Goal: Task Accomplishment & Management: Use online tool/utility

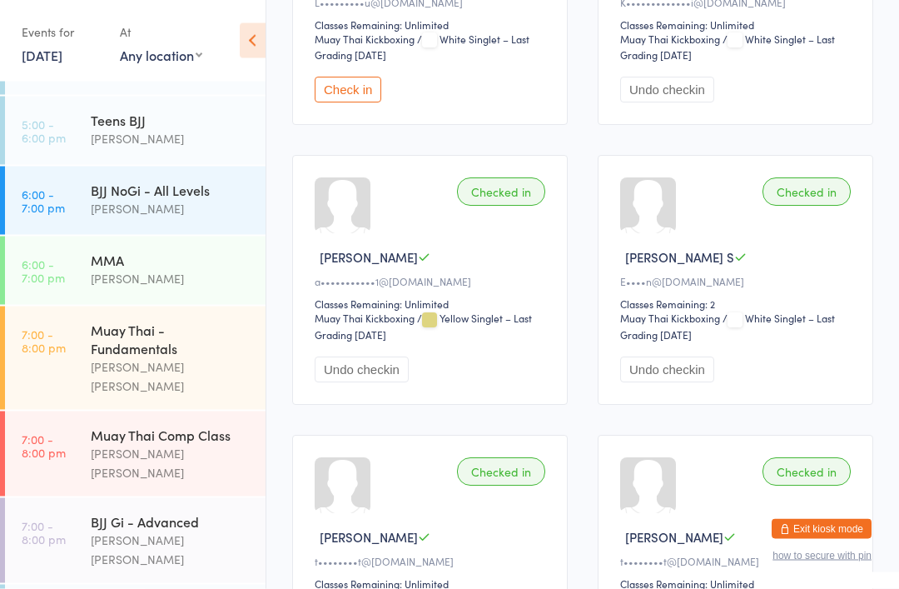
scroll to position [698, 0]
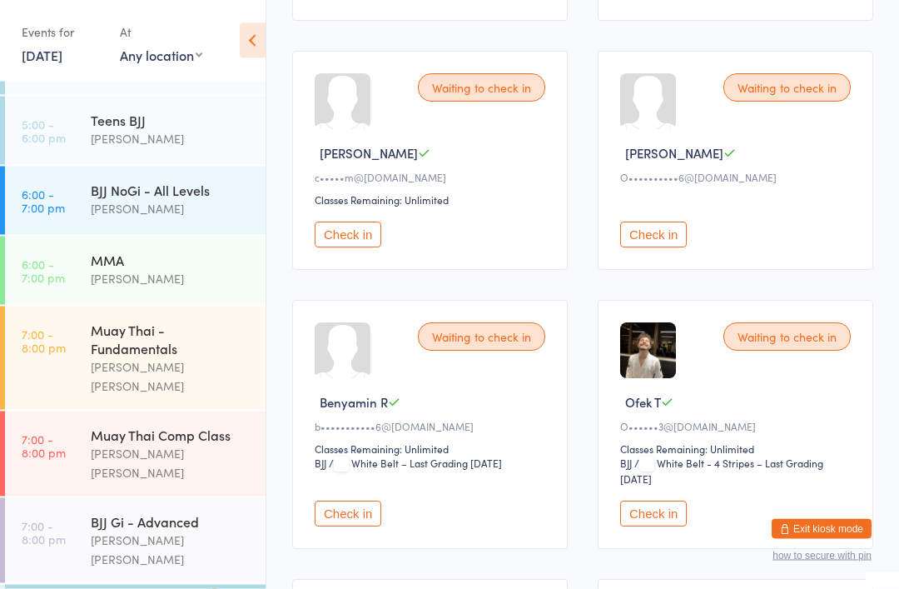
click at [361, 527] on button "Check in" at bounding box center [348, 514] width 67 height 26
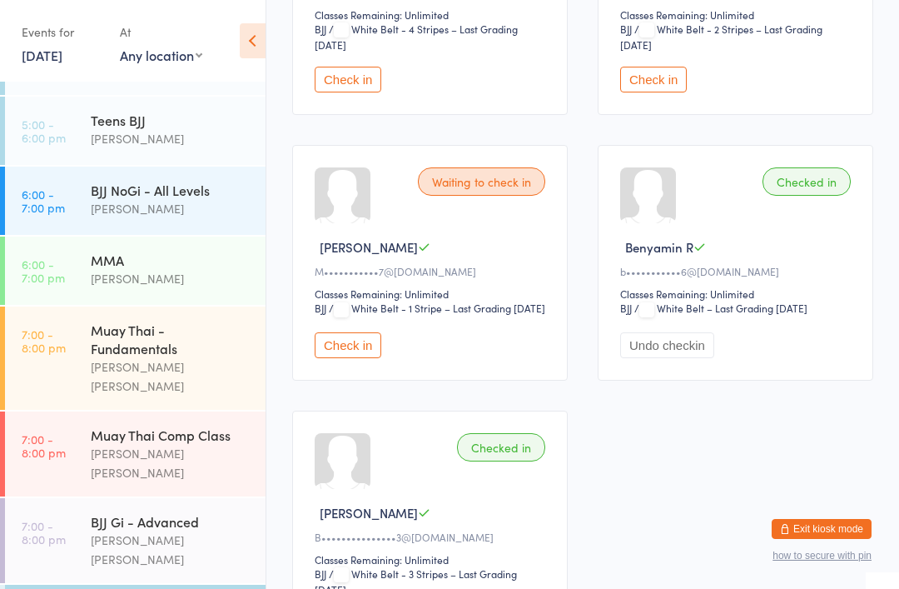
scroll to position [956, 0]
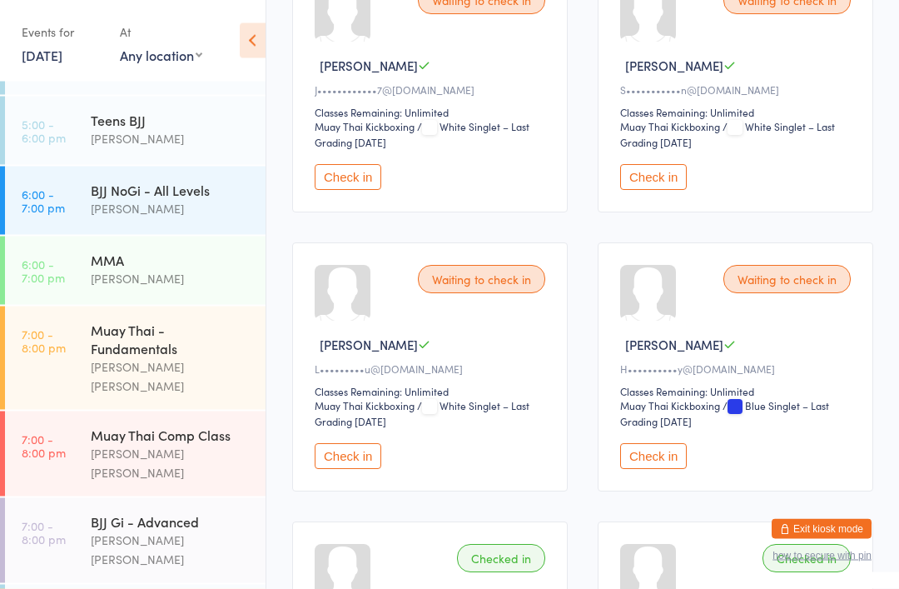
click at [669, 466] on button "Check in" at bounding box center [653, 457] width 67 height 26
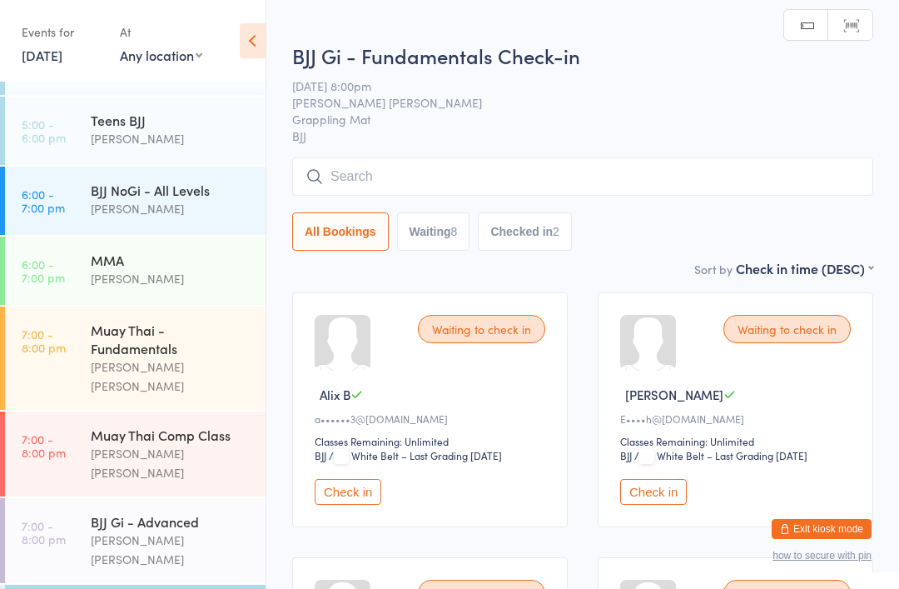
click at [536, 175] on input "search" at bounding box center [582, 176] width 581 height 38
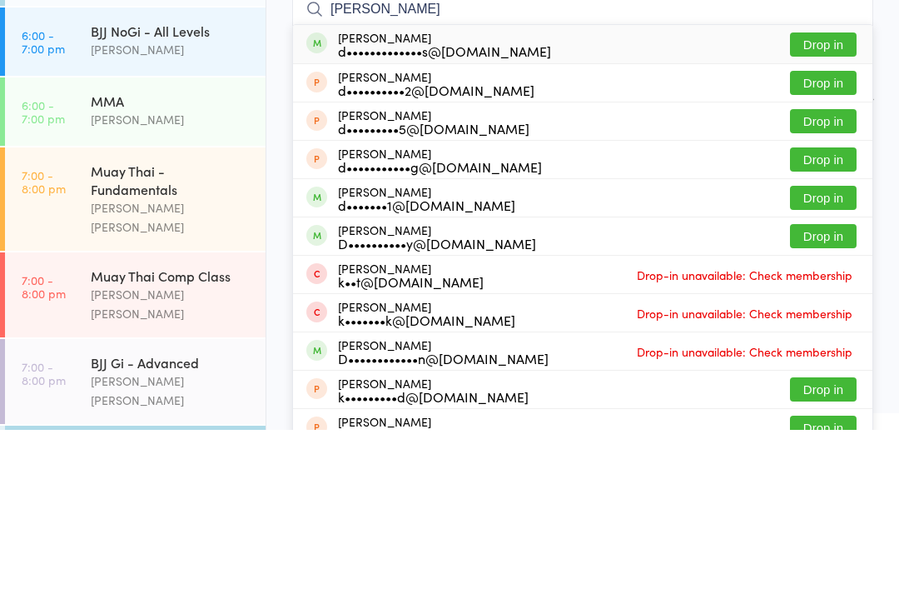
type input "[PERSON_NAME]"
click at [822, 192] on button "Drop in" at bounding box center [823, 204] width 67 height 24
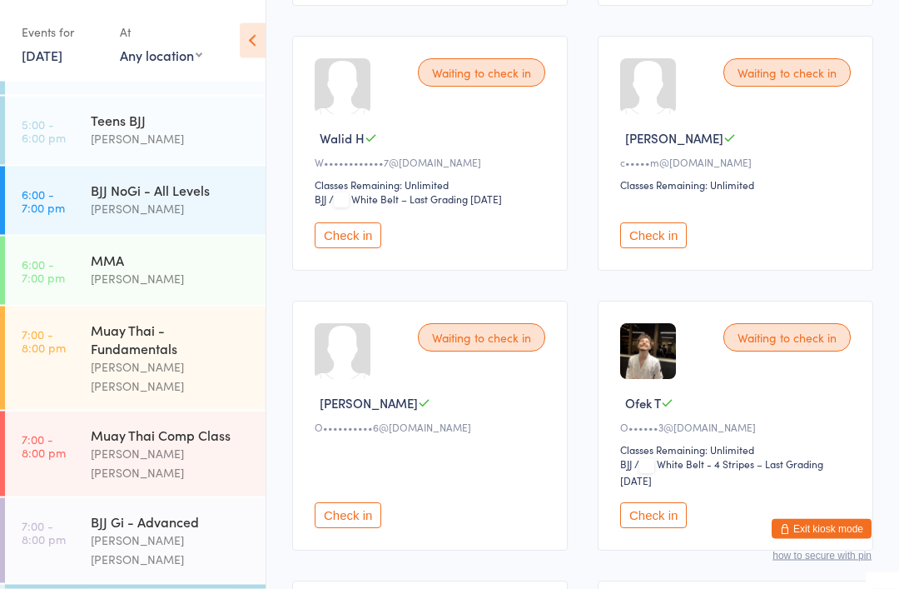
scroll to position [521, 0]
click at [679, 528] on button "Check in" at bounding box center [653, 515] width 67 height 26
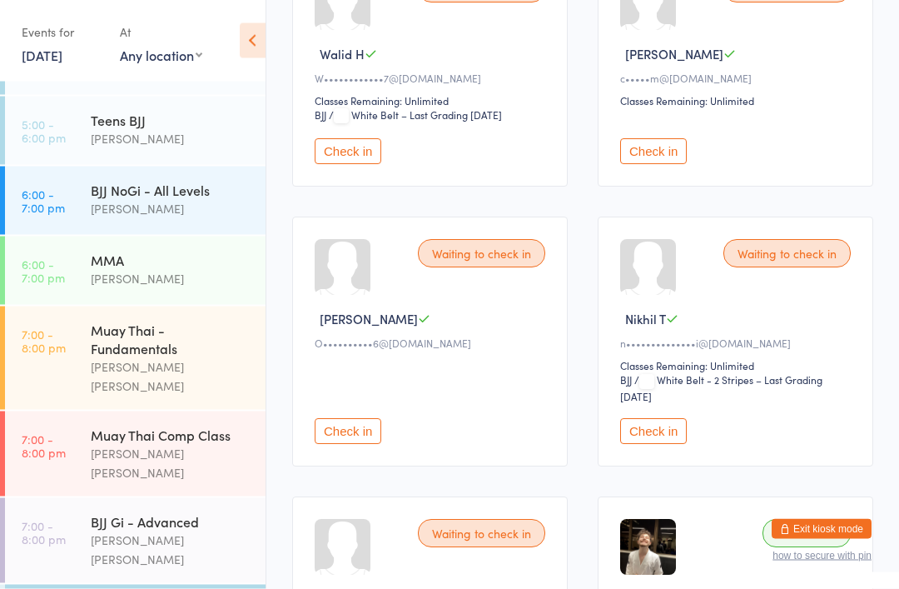
scroll to position [605, 0]
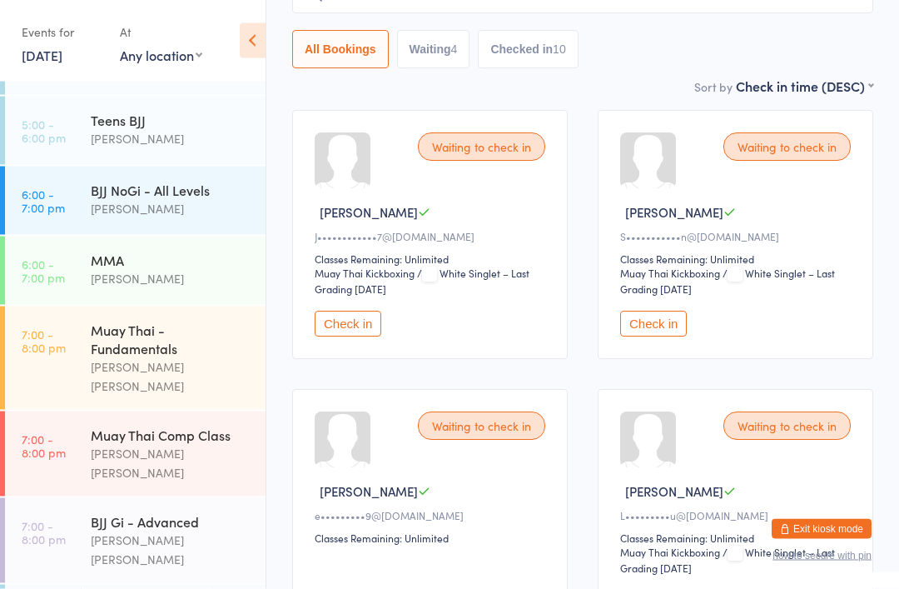
scroll to position [183, 0]
click at [657, 331] on button "Check in" at bounding box center [653, 323] width 67 height 26
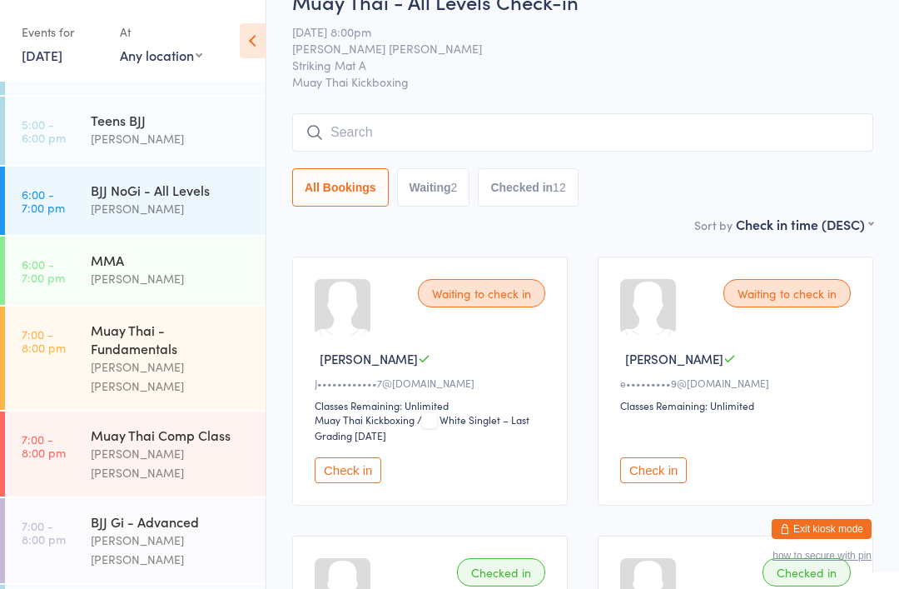
scroll to position [0, 0]
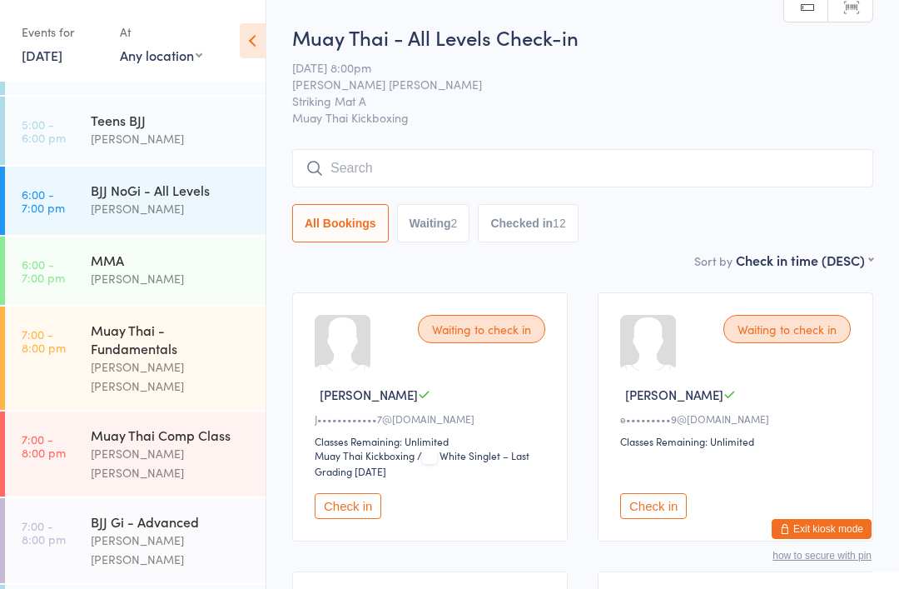
click at [373, 158] on input "search" at bounding box center [582, 168] width 581 height 38
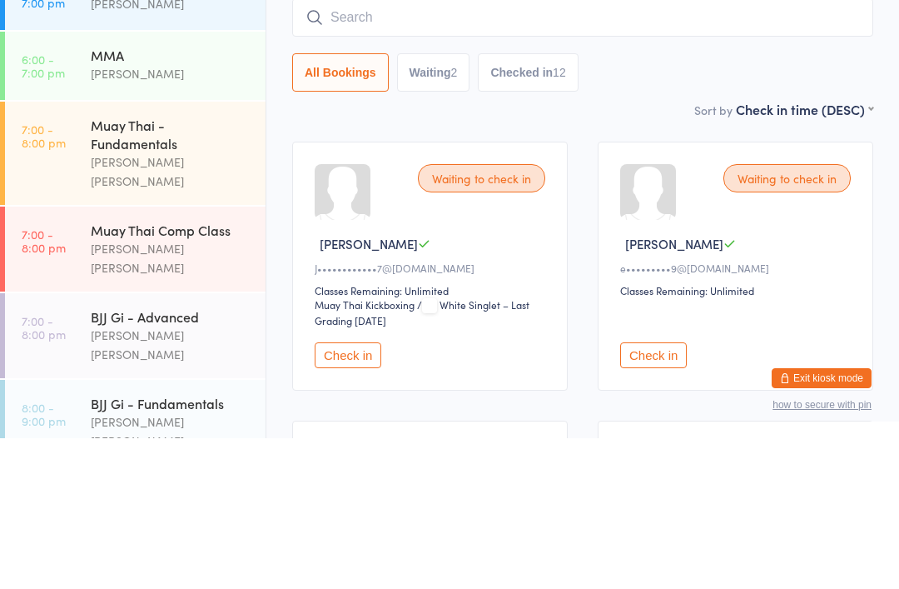
scroll to position [421, 0]
click at [88, 358] on link "7:00 - 8:00 pm Muay Thai Comp Class [PERSON_NAME] [PERSON_NAME]" at bounding box center [135, 400] width 261 height 85
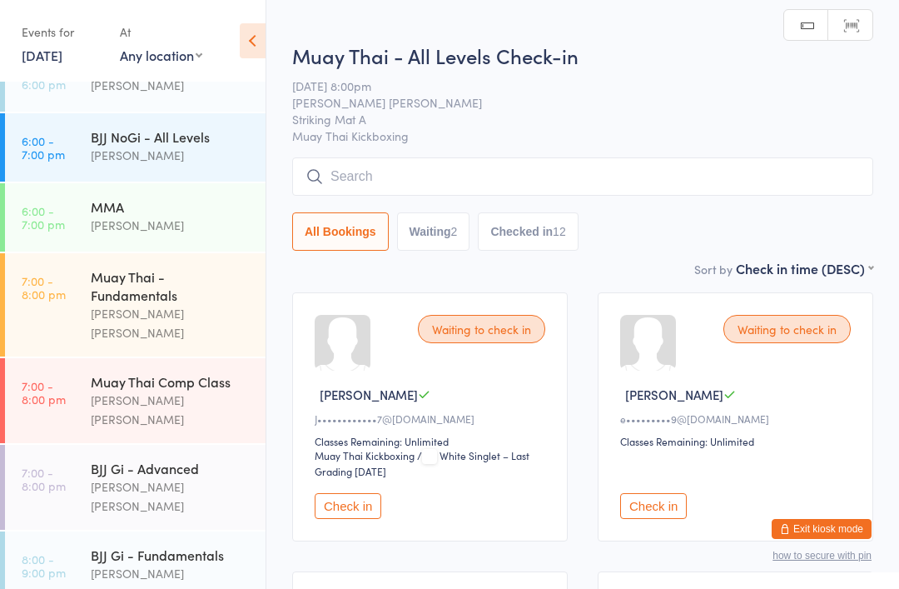
click at [385, 192] on input "search" at bounding box center [582, 176] width 581 height 38
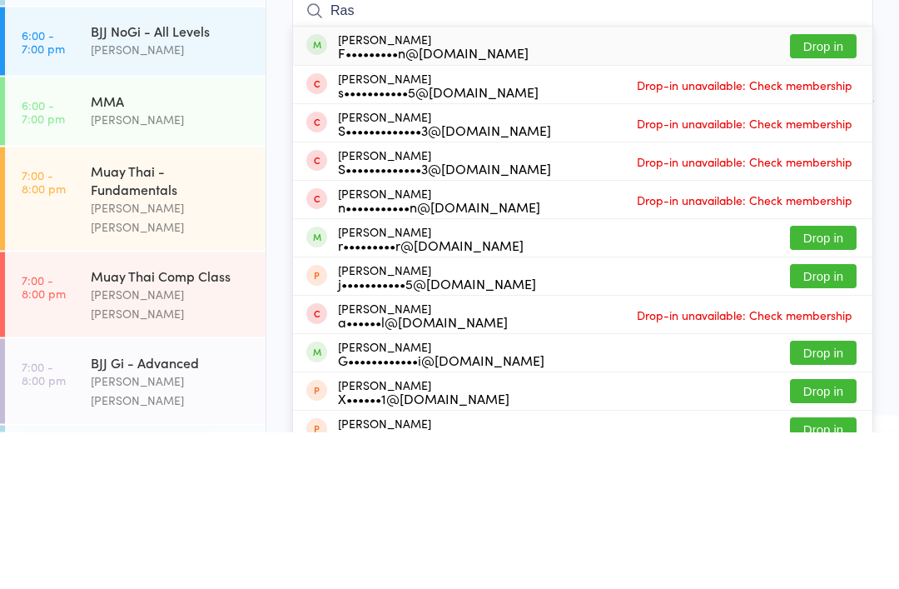
scroll to position [368, 0]
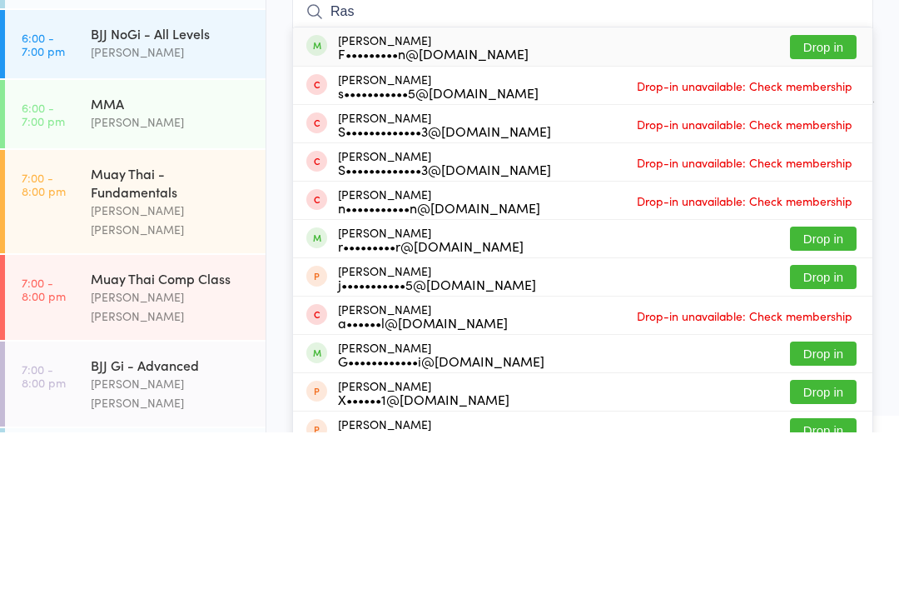
type input "Ras"
click at [821, 383] on button "Drop in" at bounding box center [823, 395] width 67 height 24
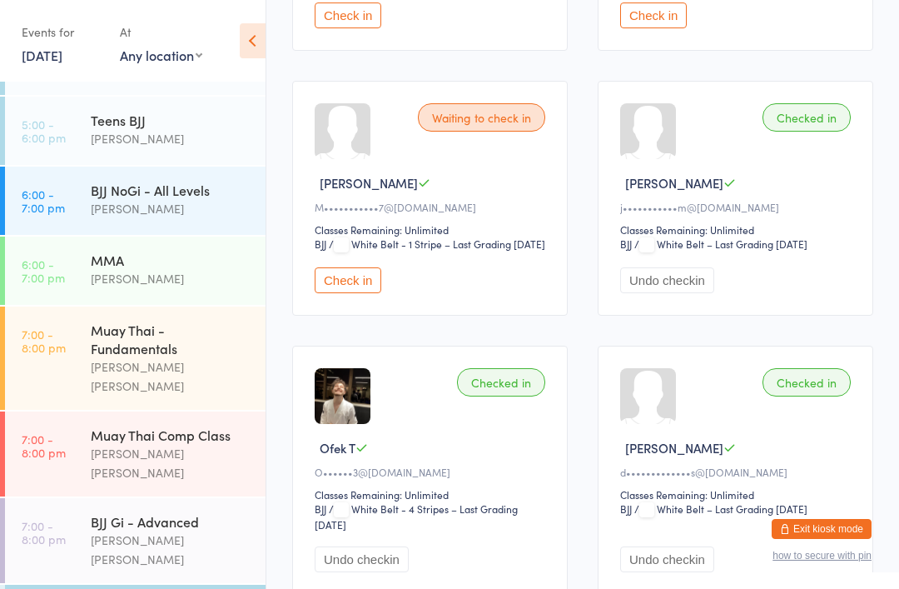
scroll to position [978, 0]
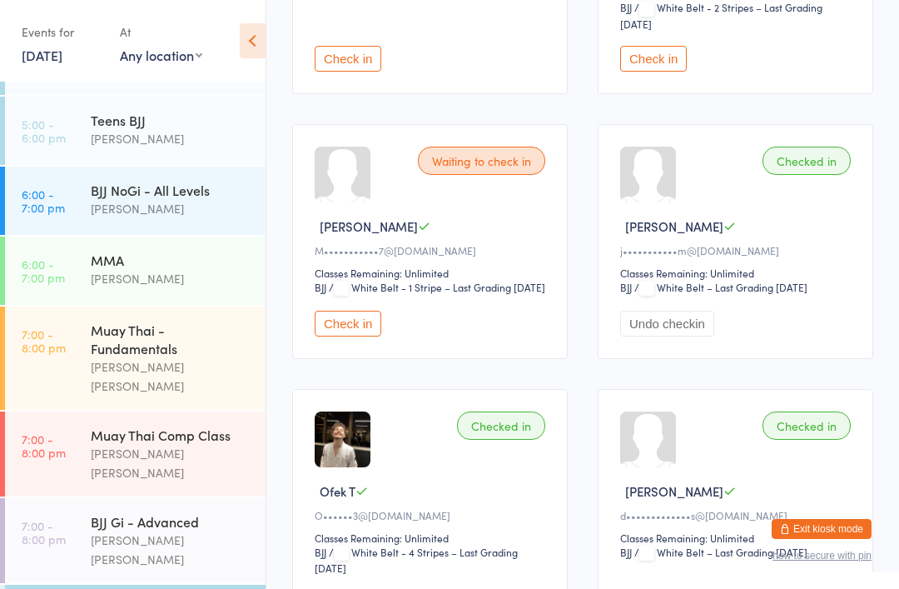
click at [357, 336] on button "Check in" at bounding box center [348, 324] width 67 height 26
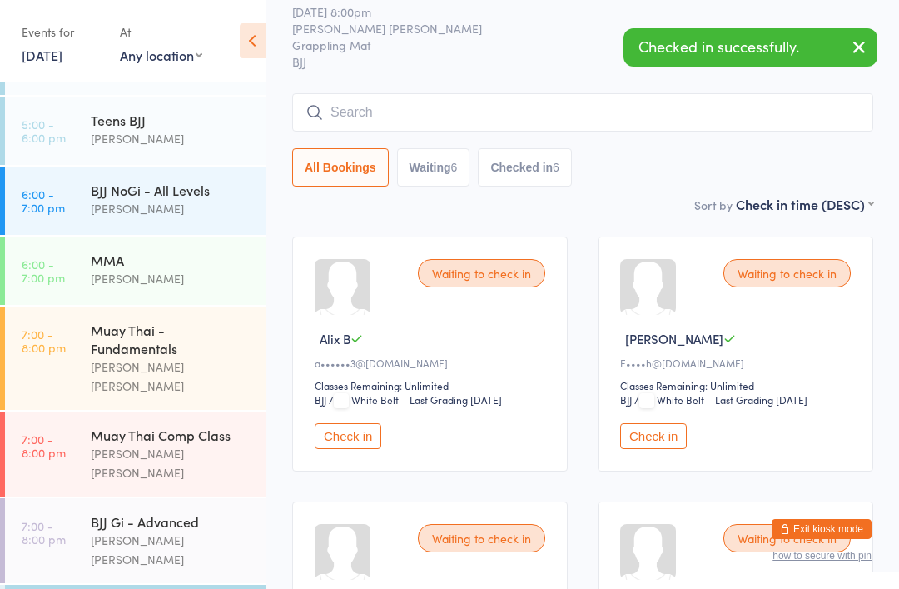
scroll to position [0, 0]
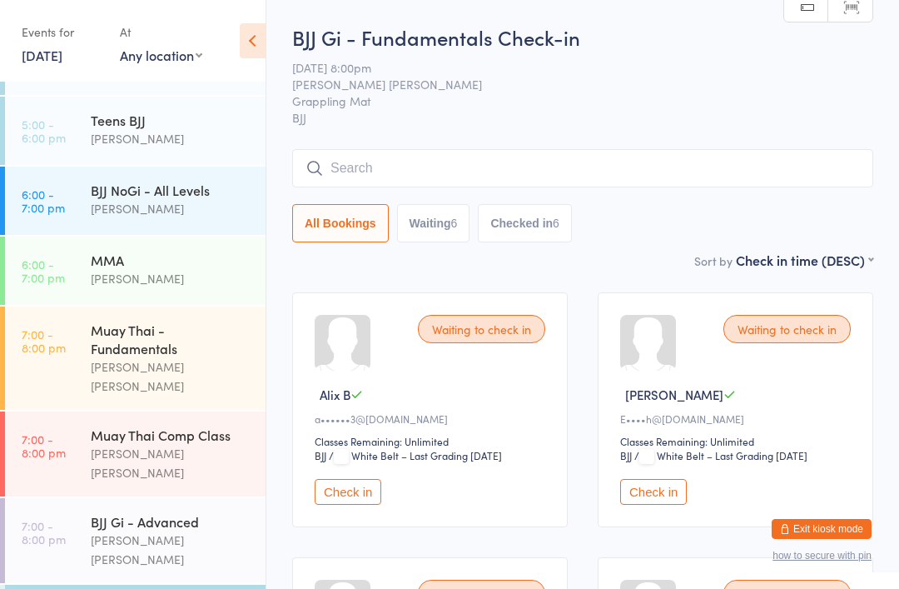
click at [662, 500] on button "Check in" at bounding box center [653, 492] width 67 height 26
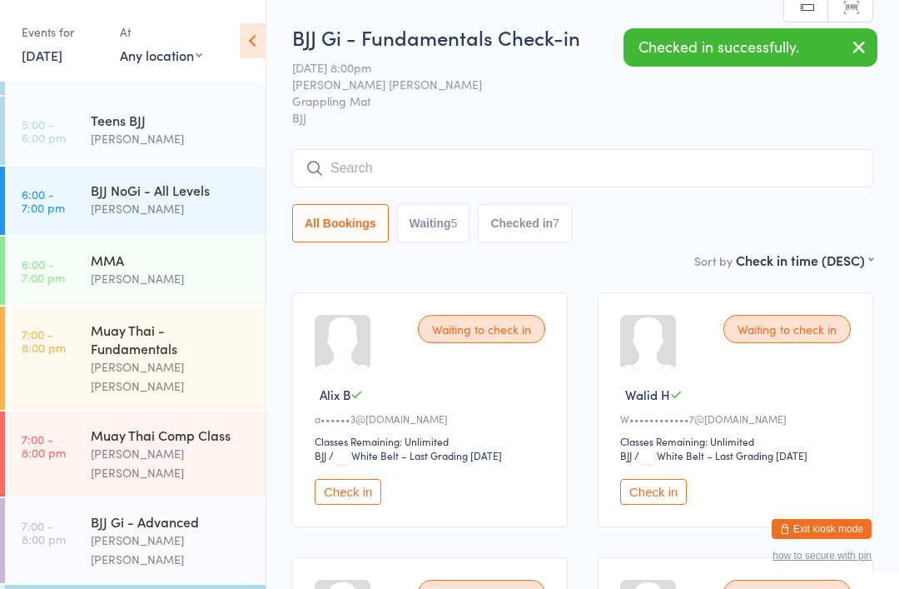
click at [344, 505] on button "Check in" at bounding box center [348, 492] width 67 height 26
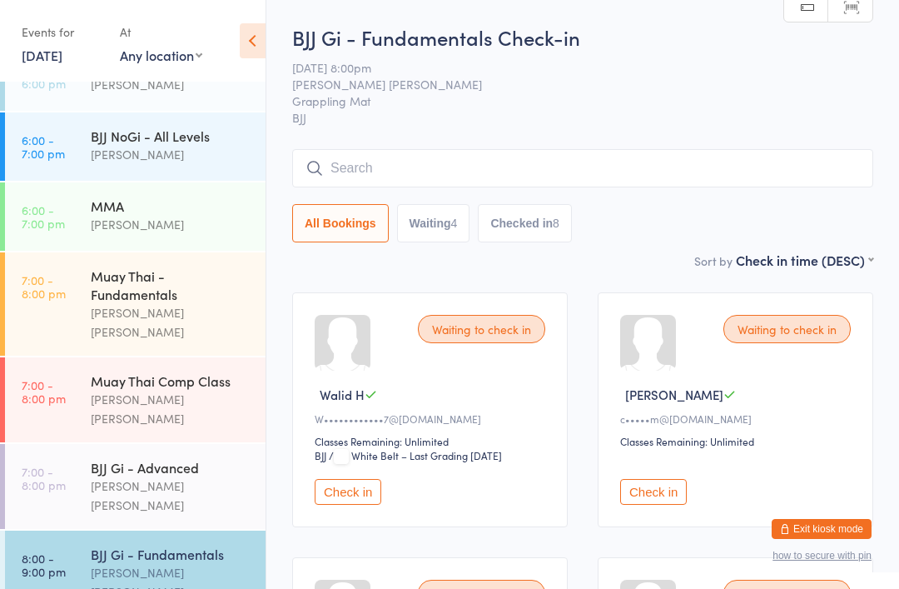
scroll to position [421, 0]
click at [492, 177] on input "search" at bounding box center [582, 168] width 581 height 38
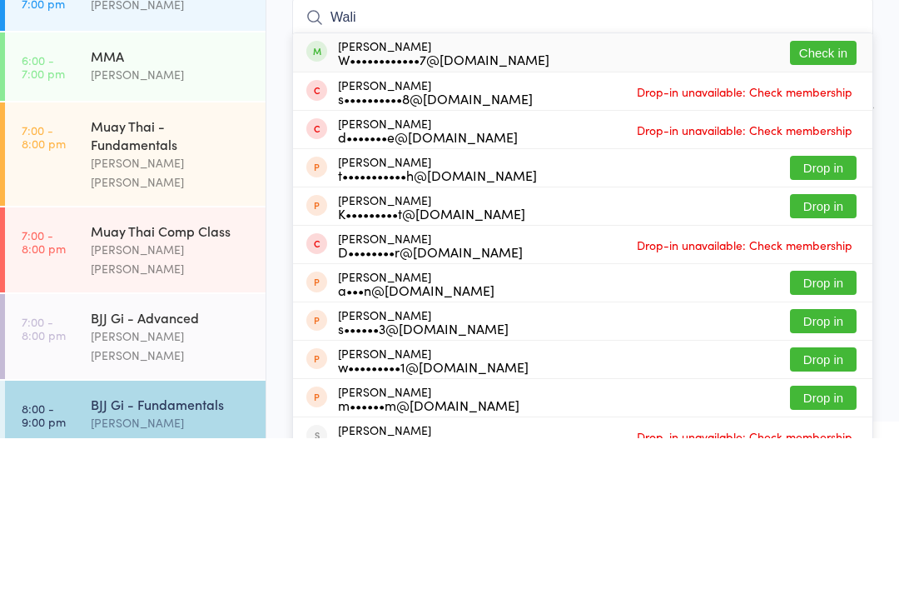
type input "Wali"
click at [853, 192] on button "Check in" at bounding box center [823, 204] width 67 height 24
